Goal: Task Accomplishment & Management: Manage account settings

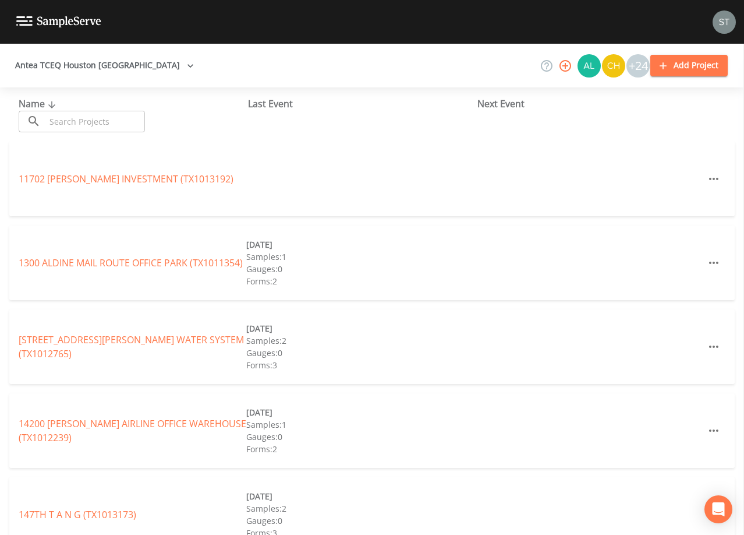
click at [98, 126] on input "text" at bounding box center [95, 122] width 100 height 22
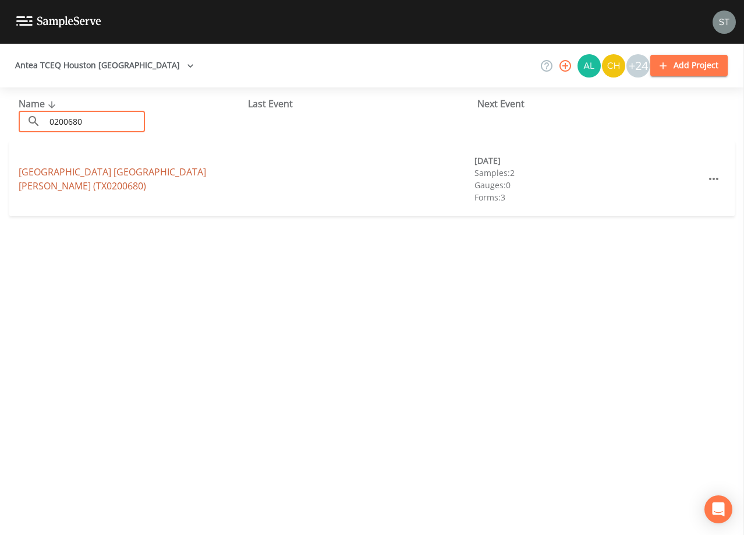
type input "0200680"
click at [118, 174] on link "[GEOGRAPHIC_DATA] [GEOGRAPHIC_DATA][STREET_ADDRESS][PERSON_NAME] (TX0200680)" at bounding box center [112, 178] width 187 height 27
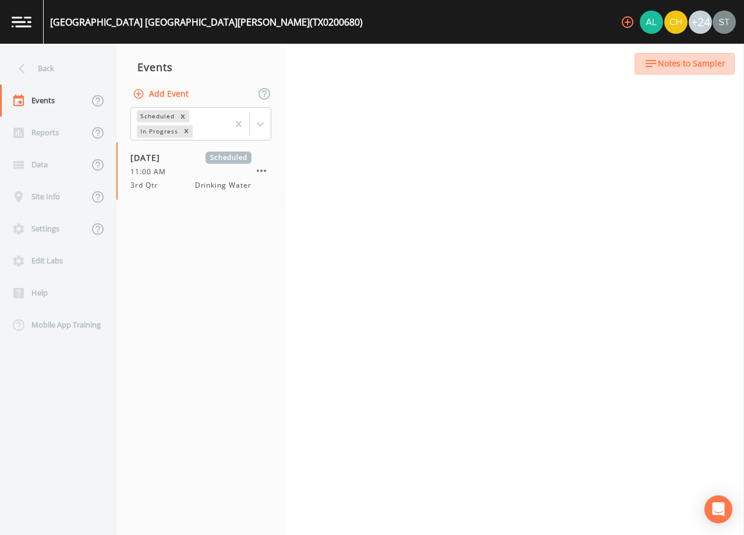
click at [689, 72] on button "Notes to Sampler" at bounding box center [685, 64] width 100 height 22
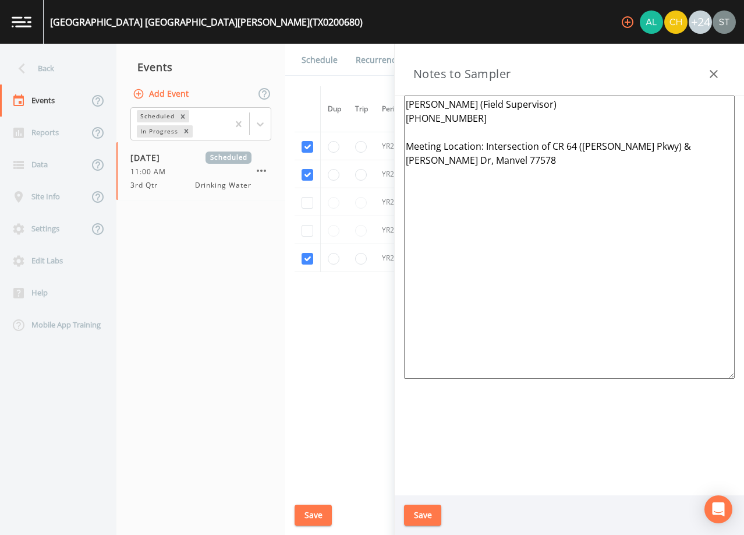
click at [579, 165] on textarea "[PERSON_NAME] (Field Supervisor) [PHONE_NUMBER] Meeting Location: Intersection …" at bounding box center [569, 236] width 331 height 283
drag, startPoint x: 486, startPoint y: 144, endPoint x: 712, endPoint y: 150, distance: 226.0
click at [712, 150] on textarea "[PERSON_NAME] (Field Supervisor) [PHONE_NUMBER] Meeting Location: Intersection …" at bounding box center [569, 236] width 331 height 283
type textarea "[PERSON_NAME] (Field Supervisor) [PHONE_NUMBER] Meeting Location: CORNER OF [GE…"
click at [425, 512] on button "Save" at bounding box center [422, 515] width 37 height 22
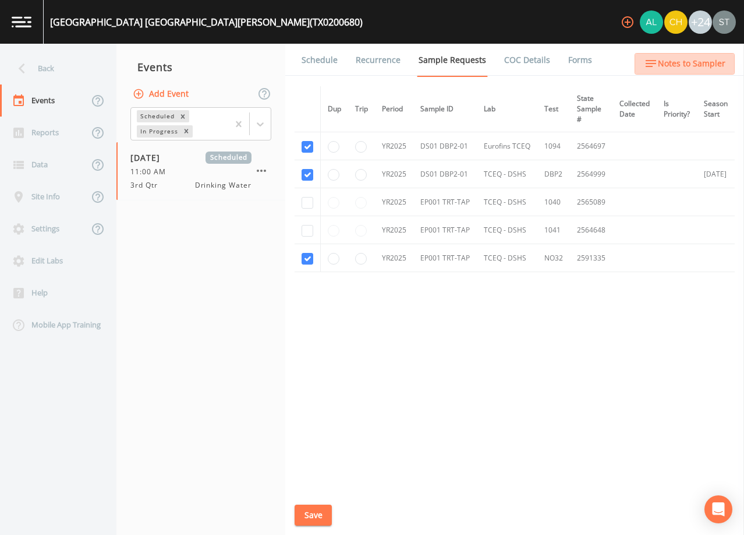
click at [730, 65] on button "Notes to Sampler" at bounding box center [685, 64] width 100 height 22
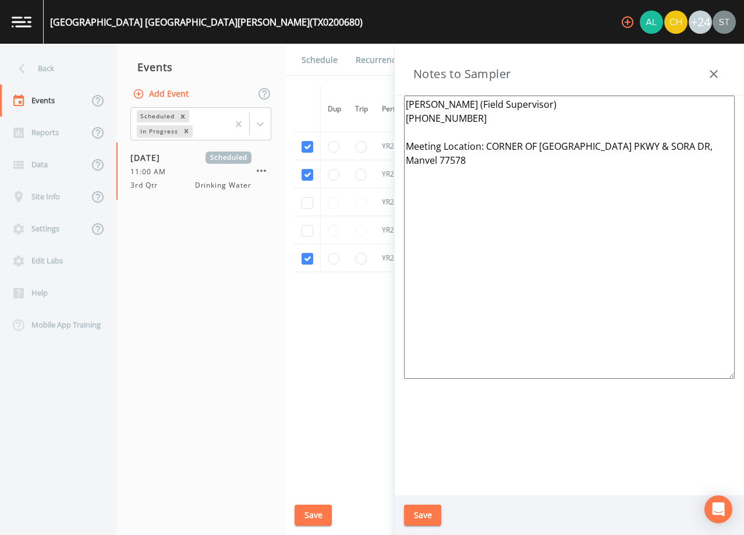
click at [713, 70] on icon "button" at bounding box center [714, 74] width 14 height 14
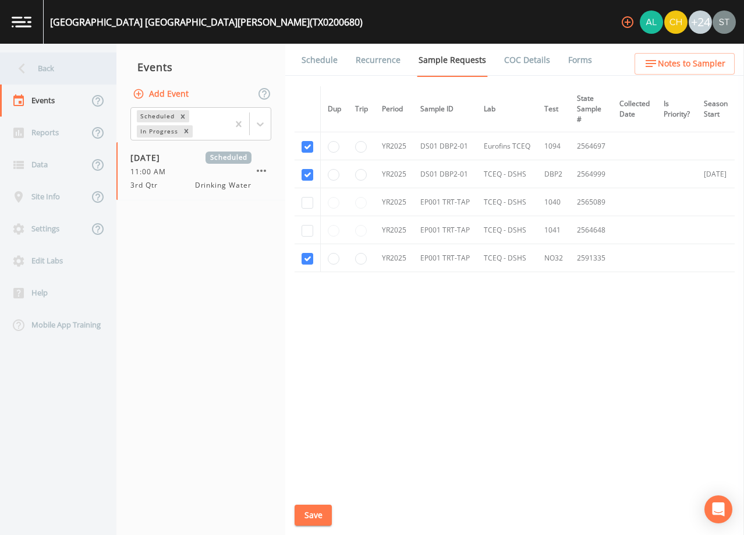
click at [47, 68] on div "Back" at bounding box center [52, 68] width 105 height 32
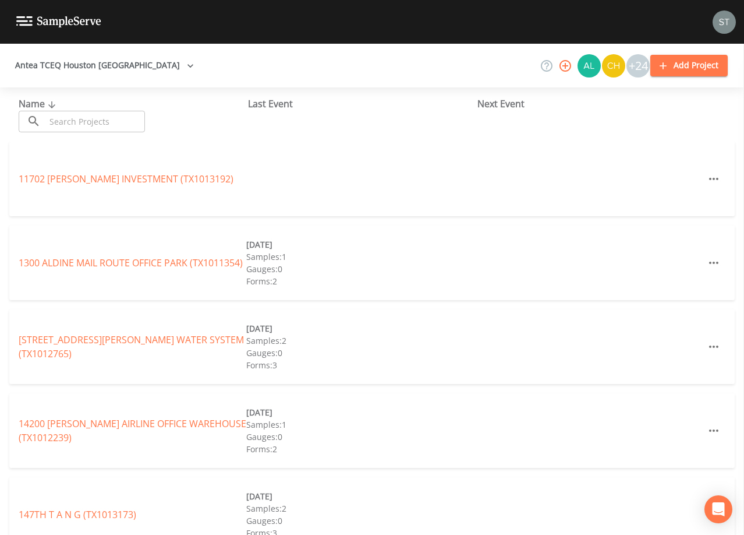
click at [724, 22] on img at bounding box center [724, 21] width 23 height 23
